Goal: Information Seeking & Learning: Check status

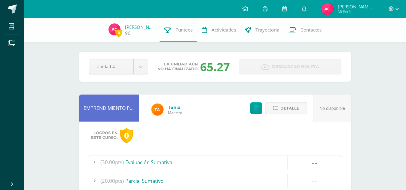
scroll to position [846, 0]
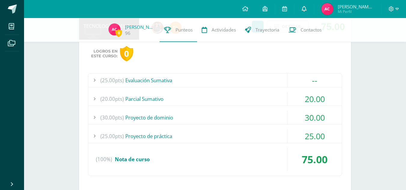
click at [305, 7] on icon at bounding box center [304, 8] width 5 height 5
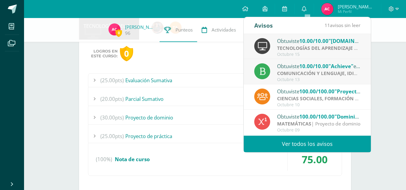
click at [309, 45] on strong "TECNOLOGÍAS DEL APRENDIZAJE Y LA COMUNICACIÓN" at bounding box center [340, 48] width 127 height 7
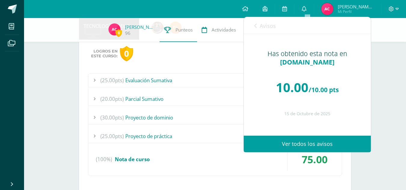
click at [255, 25] on icon at bounding box center [255, 25] width 2 height 5
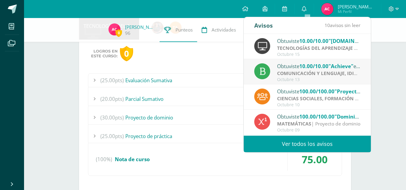
click at [297, 72] on strong "COMUNICACIÓN Y LENGUAJE, IDIOMA ESPAÑOL" at bounding box center [332, 73] width 111 height 7
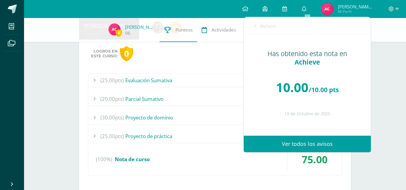
click at [256, 28] on icon at bounding box center [255, 25] width 2 height 5
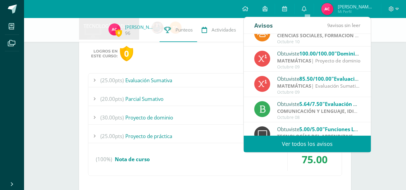
scroll to position [100, 0]
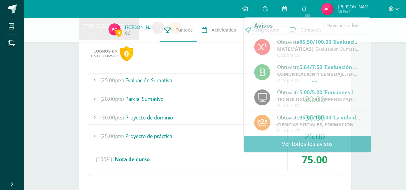
click at [201, 62] on div "Logros en este curso: 0 (25.00pts) Evaluación Sumativa -- (25.0pts) Examen Final" at bounding box center [215, 116] width 272 height 153
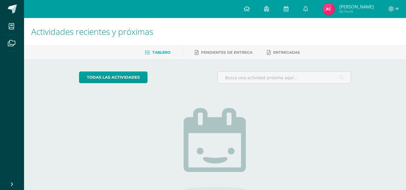
click at [338, 10] on span "Angela Gabriela Mi Perfil" at bounding box center [349, 9] width 54 height 12
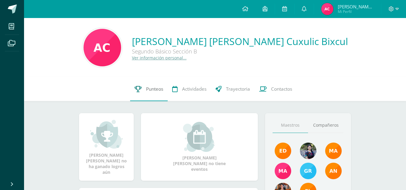
click at [146, 87] on span "Punteos" at bounding box center [154, 89] width 17 height 6
click at [187, 59] on link "Ver información personal..." at bounding box center [159, 58] width 55 height 6
